Goal: Transaction & Acquisition: Purchase product/service

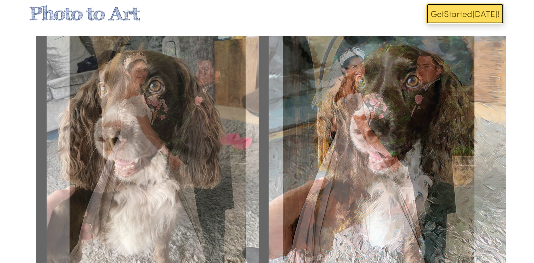
click at [450, 15] on button "Get Start ed [DATE]!" at bounding box center [464, 14] width 77 height 20
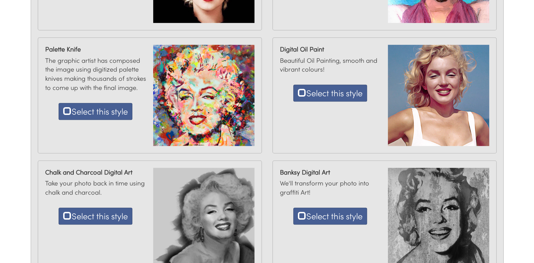
scroll to position [318, 0]
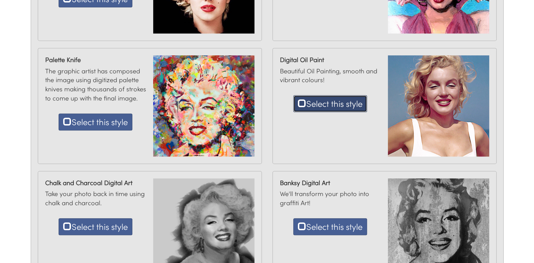
click at [340, 107] on button "Select this style" at bounding box center [330, 103] width 74 height 17
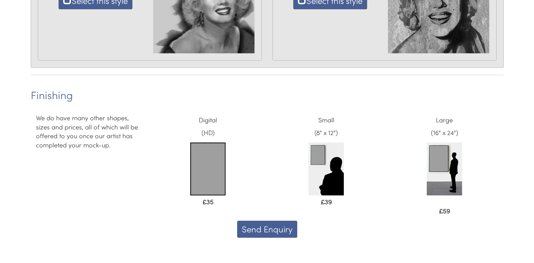
scroll to position [557, 0]
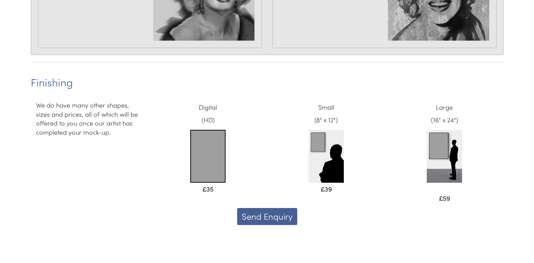
click at [440, 149] on img at bounding box center [444, 156] width 35 height 53
click at [437, 145] on img at bounding box center [444, 156] width 35 height 53
click at [219, 152] on img at bounding box center [207, 156] width 35 height 53
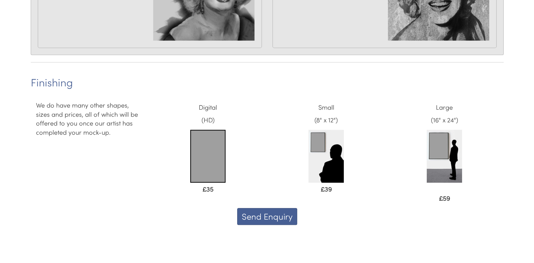
click at [219, 152] on img at bounding box center [207, 156] width 35 height 53
click at [430, 153] on img at bounding box center [444, 156] width 35 height 53
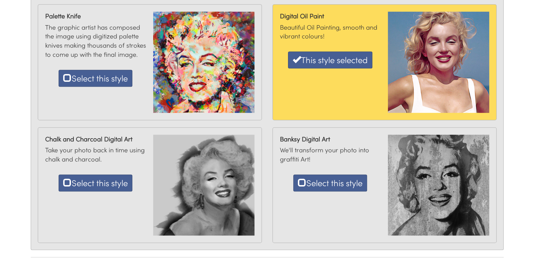
scroll to position [354, 0]
